Goal: Transaction & Acquisition: Subscribe to service/newsletter

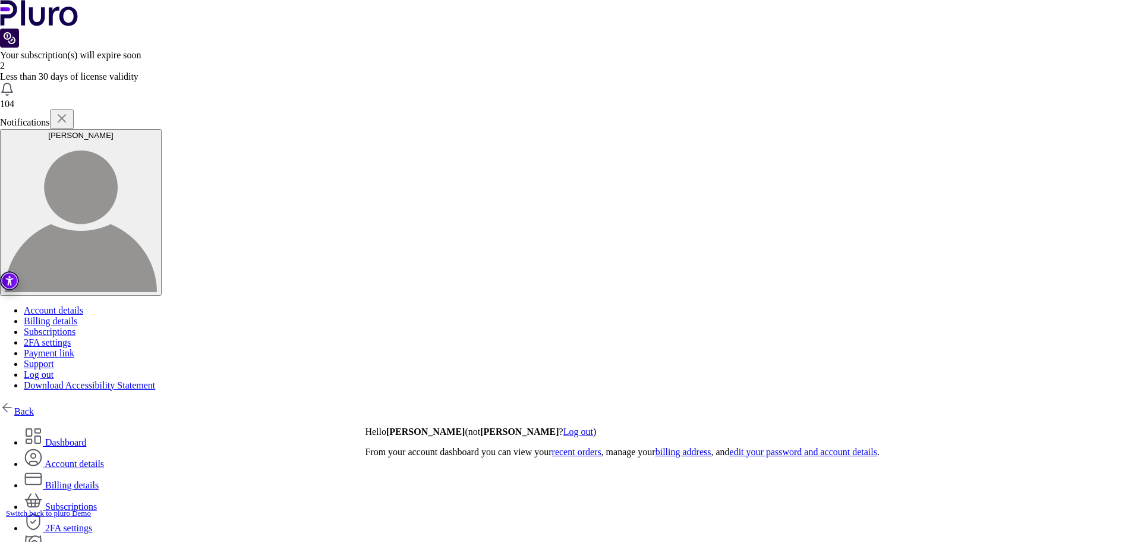
click at [34, 406] on link "Back" at bounding box center [17, 411] width 34 height 10
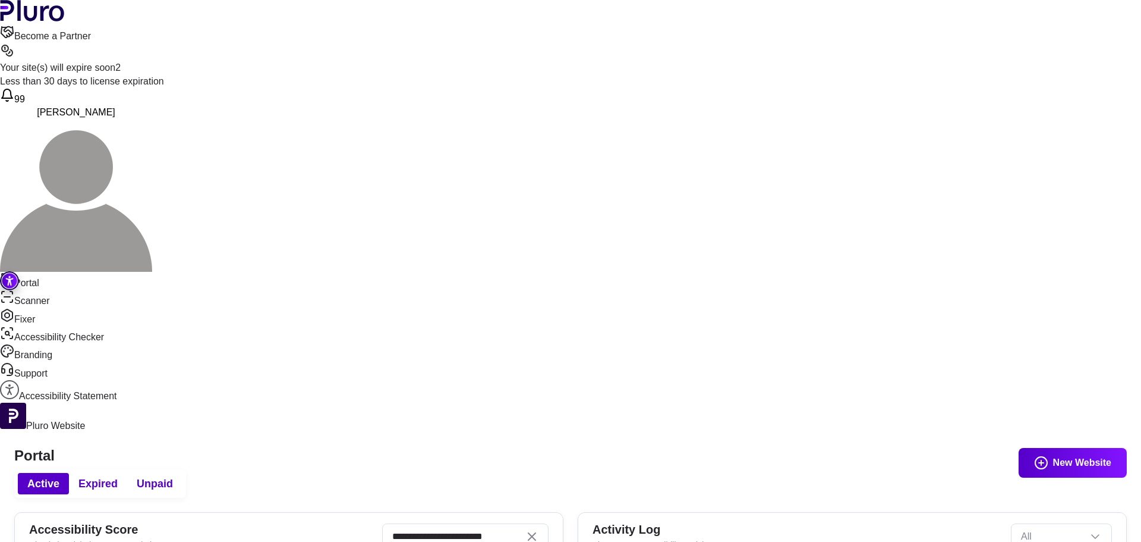
click at [118, 476] on span "Expired" at bounding box center [97, 483] width 39 height 14
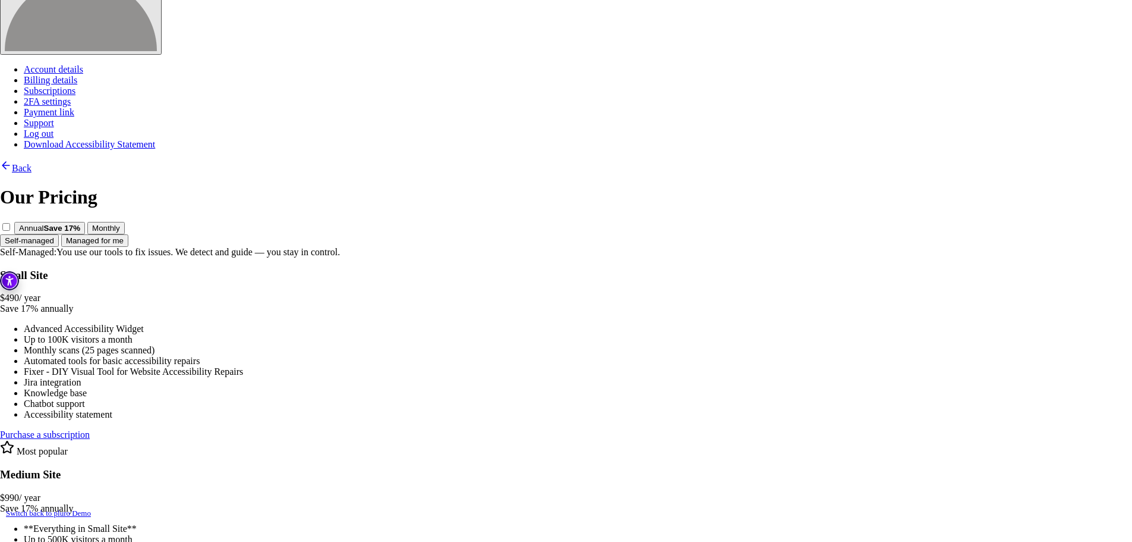
scroll to position [241, 0]
click at [90, 429] on link "Purchase a subscription" at bounding box center [45, 434] width 90 height 10
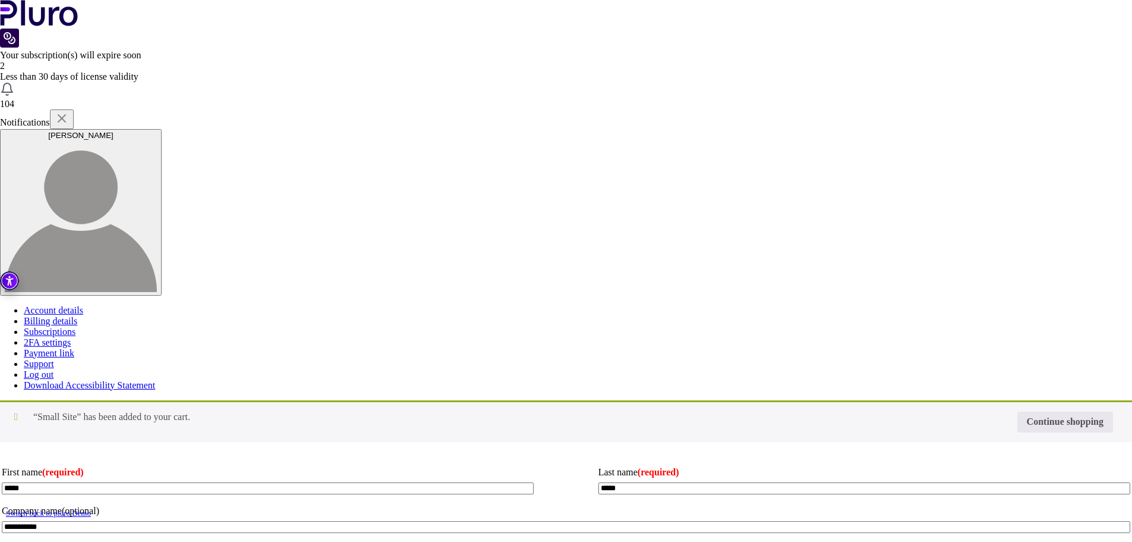
click at [0, 0] on input "Coupon:" at bounding box center [0, 0] width 0 height 0
type input "********"
click at [0, 0] on button "Apply coupon" at bounding box center [0, 0] width 0 height 0
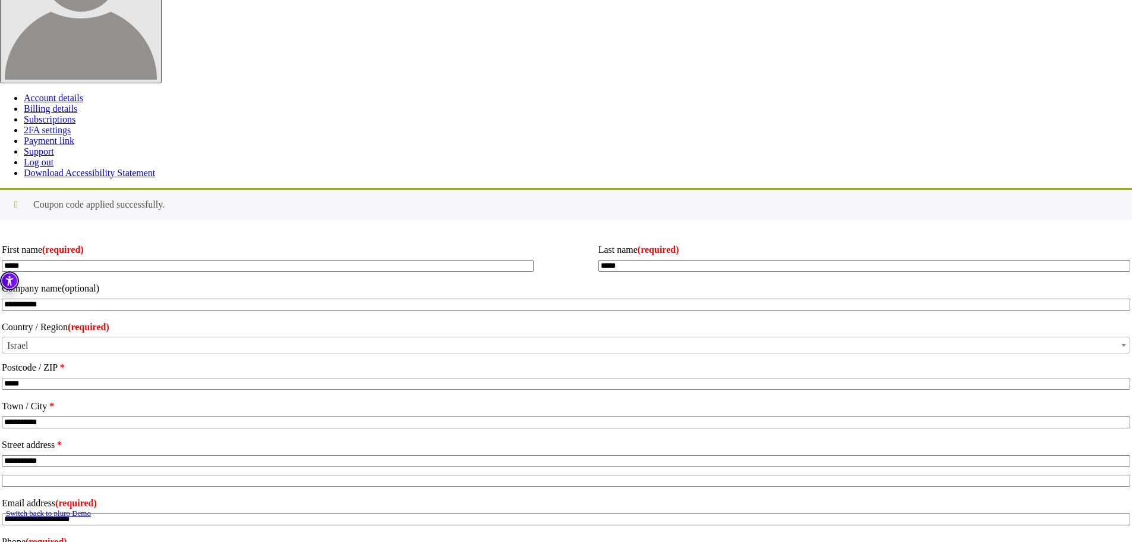
scroll to position [238, 0]
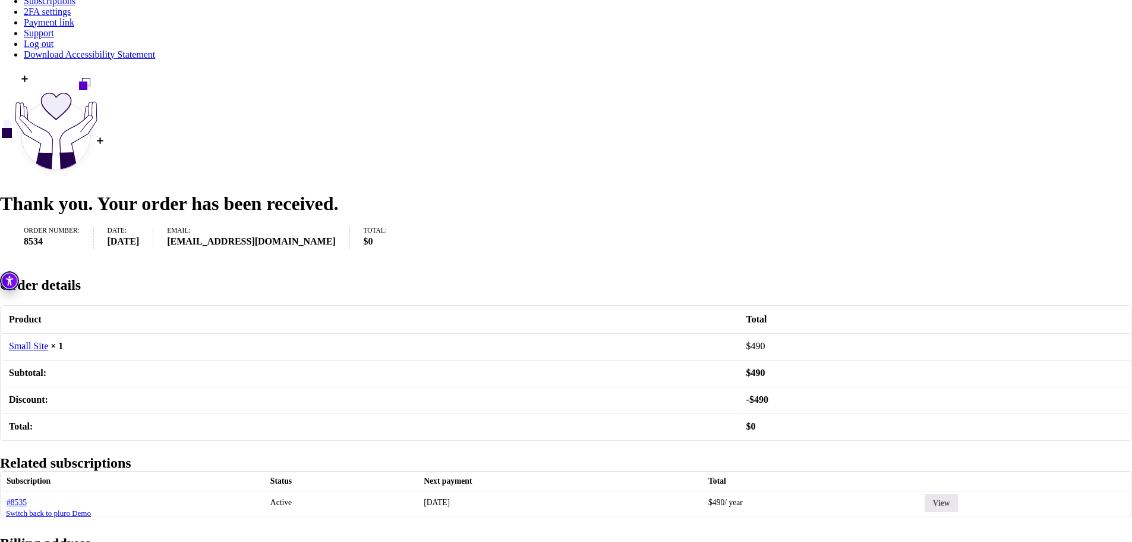
scroll to position [344, 0]
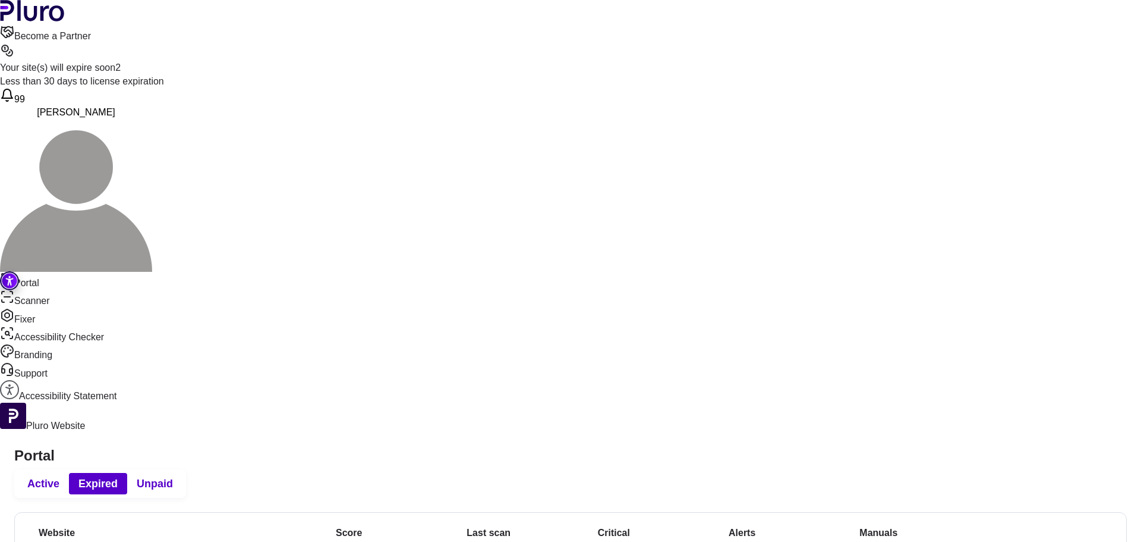
click at [59, 476] on span "Active" at bounding box center [43, 483] width 32 height 14
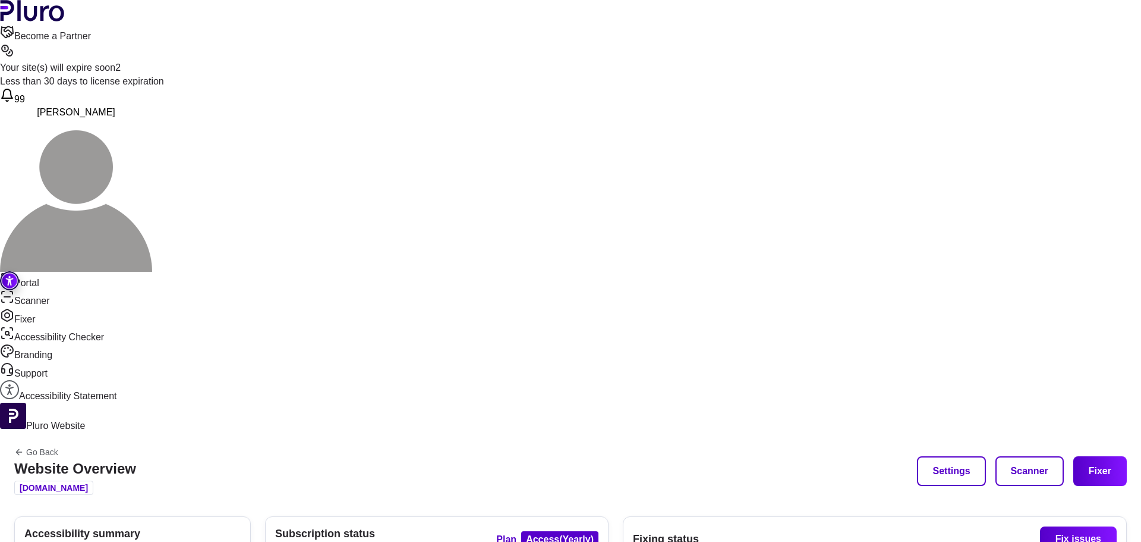
click at [74, 272] on link "Portal" at bounding box center [570, 281] width 1141 height 18
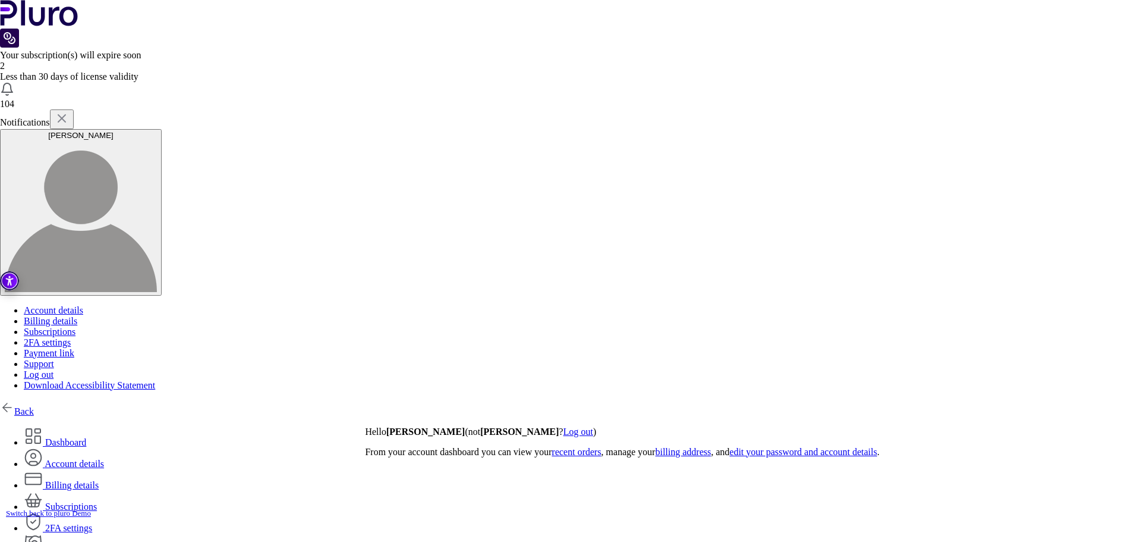
click at [34, 406] on link "Back" at bounding box center [17, 411] width 34 height 10
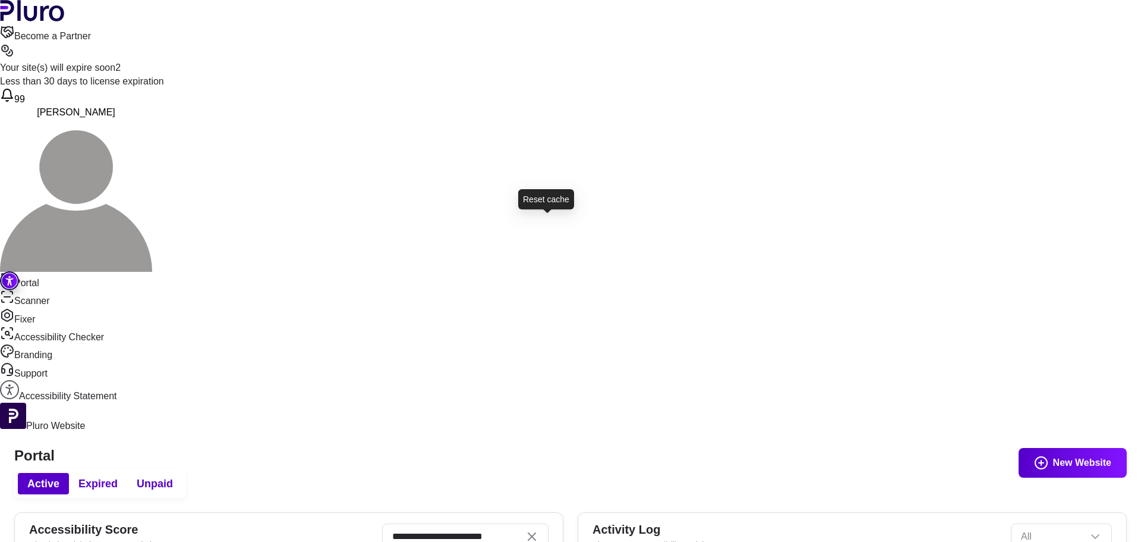
click at [539, 529] on icon "Clear search field" at bounding box center [532, 536] width 14 height 14
